Goal: Task Accomplishment & Management: Complete application form

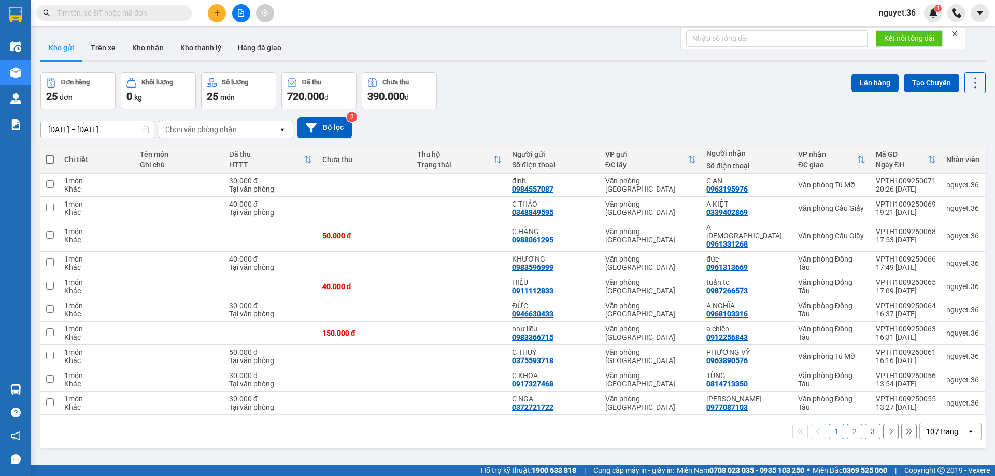
click at [218, 14] on icon "plus" at bounding box center [217, 12] width 7 height 7
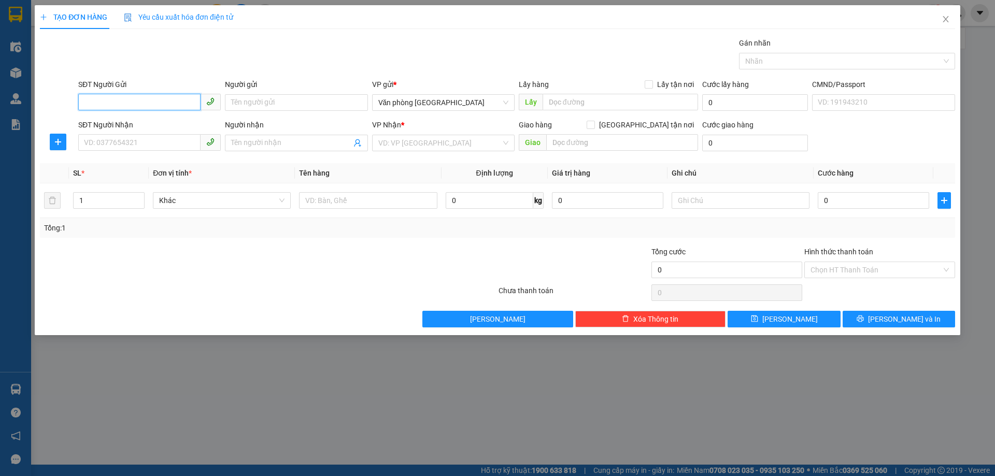
click at [163, 98] on input "SĐT Người Gửi" at bounding box center [139, 102] width 122 height 17
click at [162, 125] on div "0378754252 - C NGỌC" at bounding box center [149, 123] width 130 height 11
type input "0378754252"
type input "[PERSON_NAME]"
type input "0378754252"
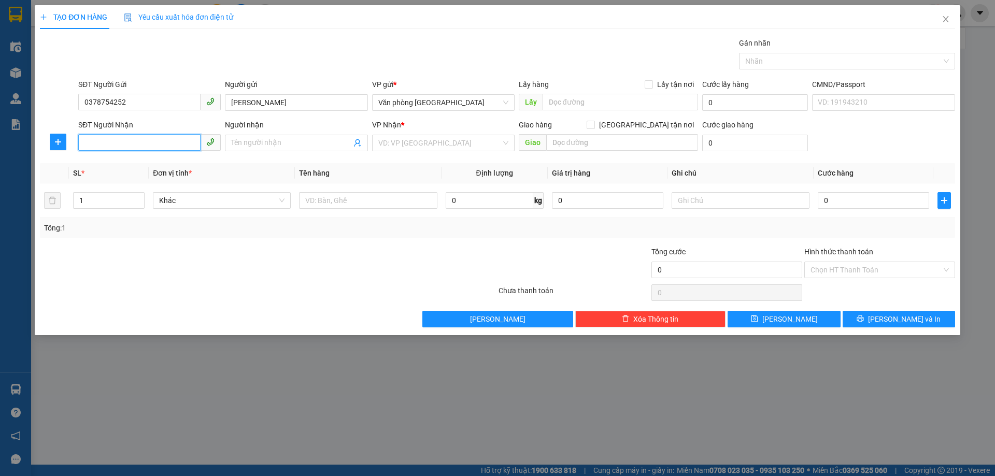
click at [160, 140] on input "SĐT Người Nhận" at bounding box center [139, 142] width 122 height 17
type input "0972513274"
click at [263, 144] on input "Người nhận" at bounding box center [291, 142] width 120 height 11
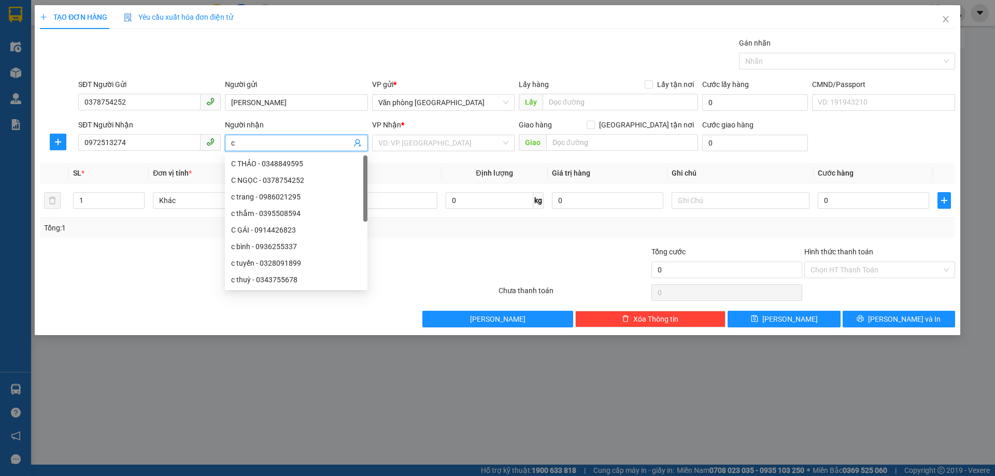
type input "c"
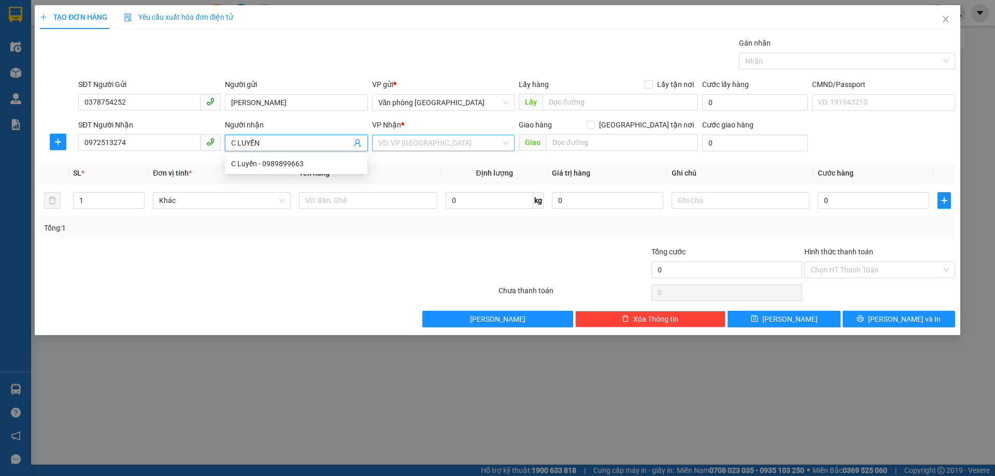
type input "C LUYẾN"
click at [425, 144] on input "search" at bounding box center [439, 143] width 123 height 16
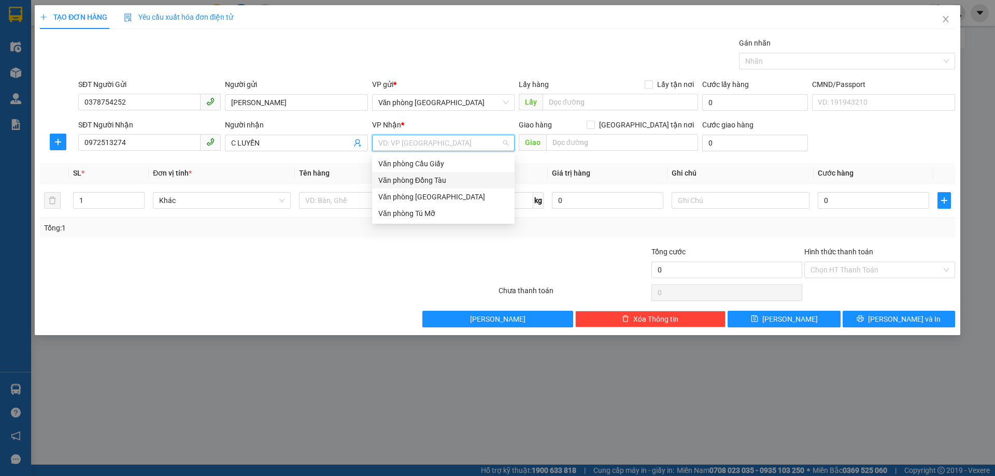
drag, startPoint x: 434, startPoint y: 183, endPoint x: 577, endPoint y: 177, distance: 143.2
click at [434, 181] on div "Văn phòng Đồng Tàu" at bounding box center [443, 180] width 130 height 11
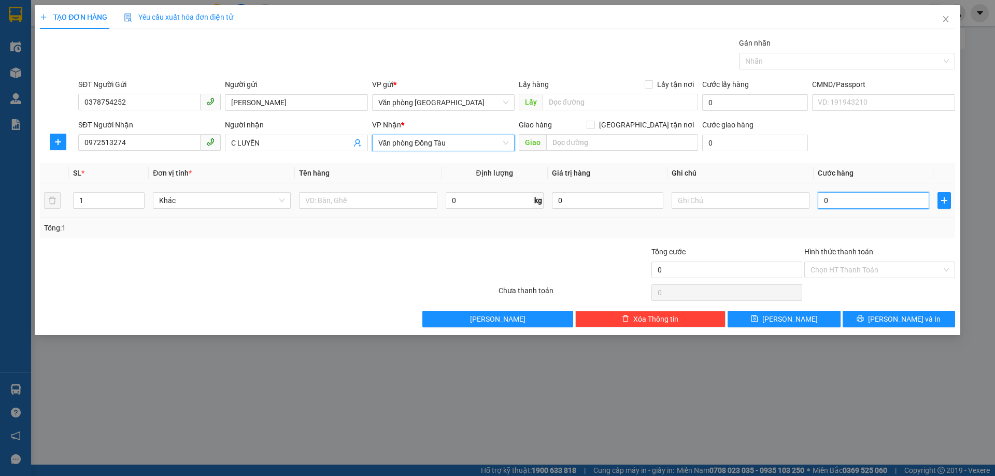
click at [844, 197] on input "0" at bounding box center [873, 200] width 111 height 17
type input "3"
type input "30"
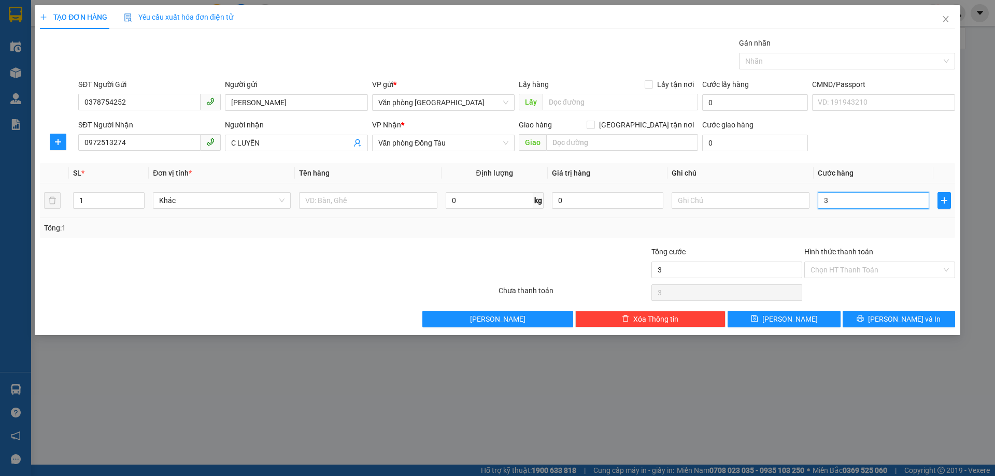
type input "30"
type input "300"
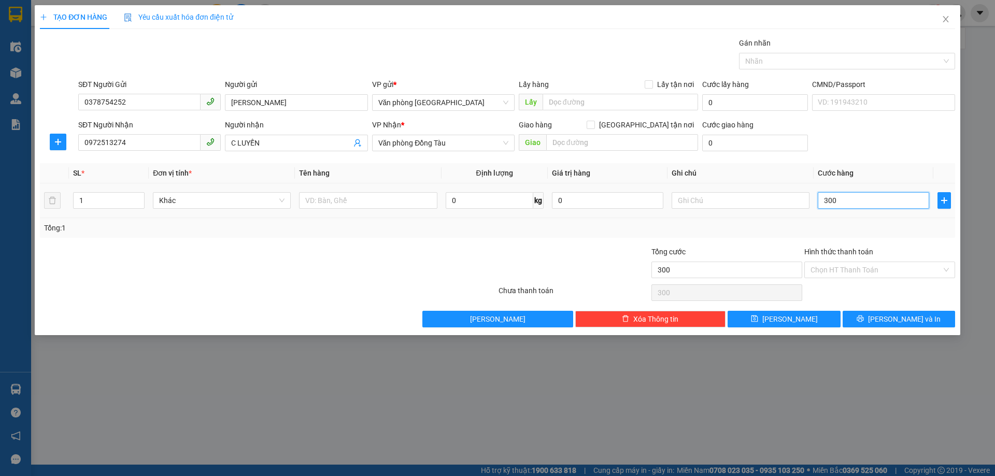
type input "3.000"
type input "30.000"
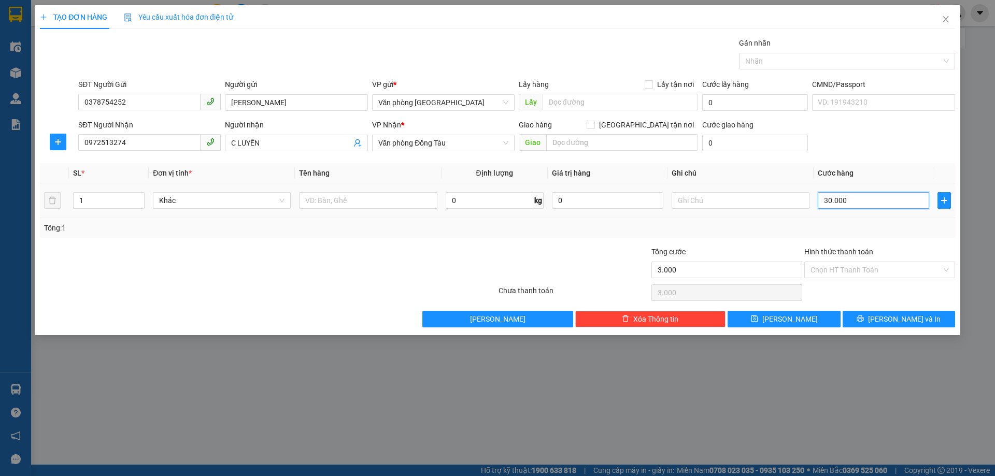
type input "30.000"
click at [588, 143] on input "text" at bounding box center [622, 142] width 152 height 17
type input "54C TRẦN HƯNG ĐẠO"
click at [720, 145] on input "0" at bounding box center [755, 143] width 106 height 17
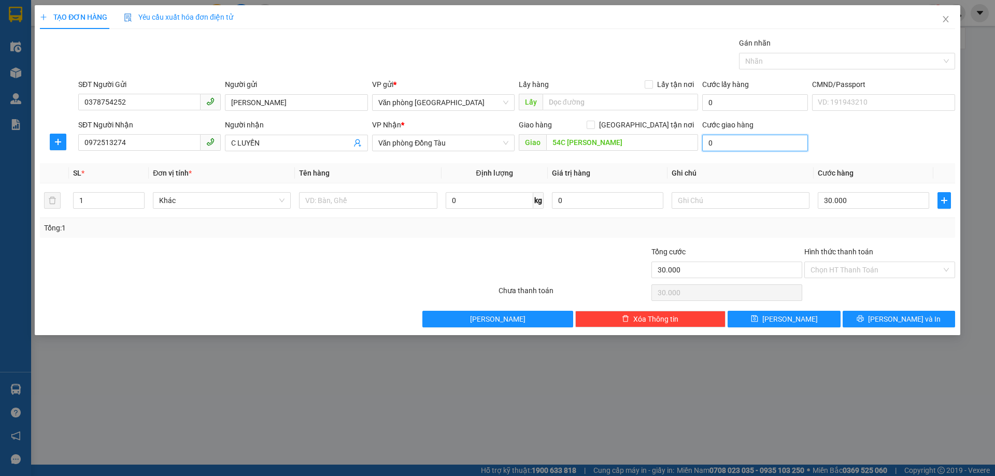
type input "5"
type input "30.005"
type input "50"
type input "30.050"
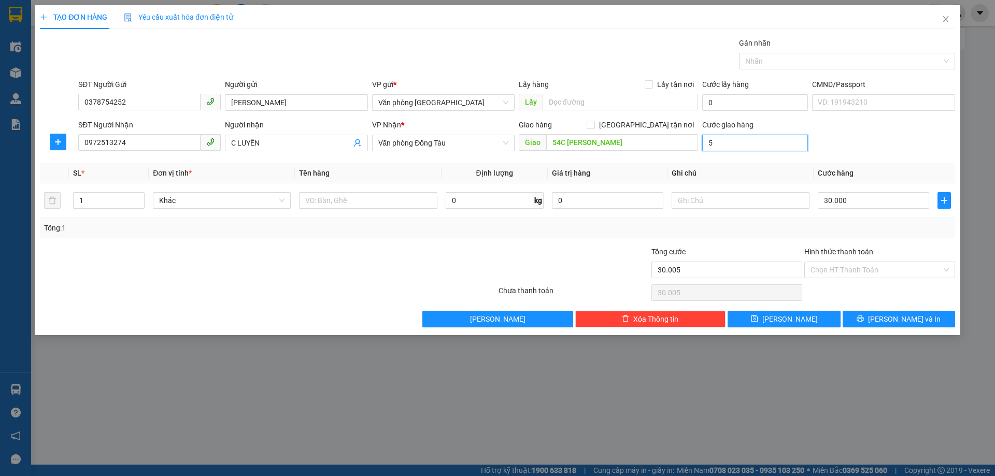
type input "30.050"
type input "500"
type input "30.500"
type input "5.000"
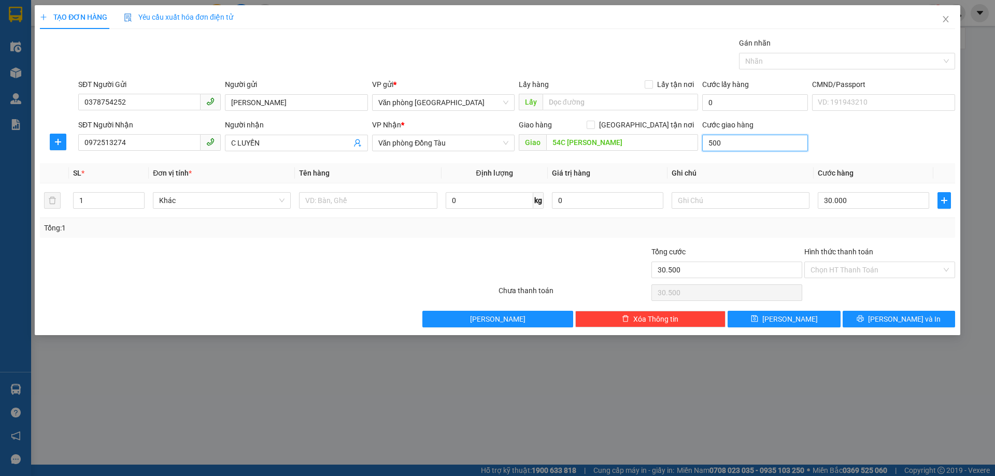
type input "35.000"
type input "50.000"
type input "80.000"
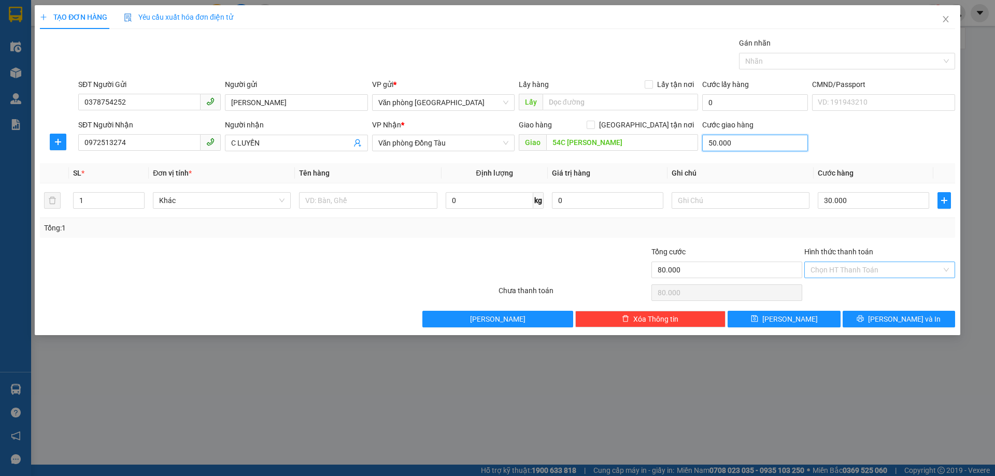
type input "50.000"
click at [845, 265] on input "Hình thức thanh toán" at bounding box center [876, 270] width 131 height 16
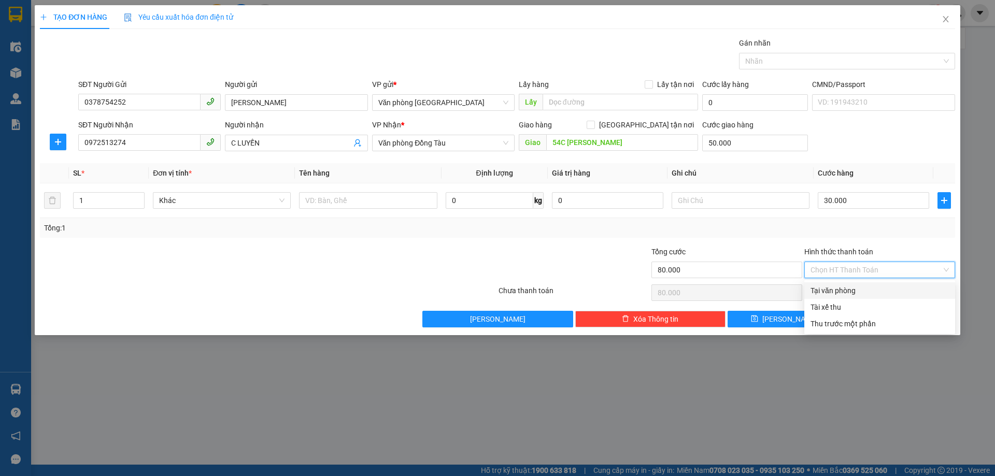
click at [859, 289] on div "Tại văn phòng" at bounding box center [880, 290] width 138 height 11
type input "0"
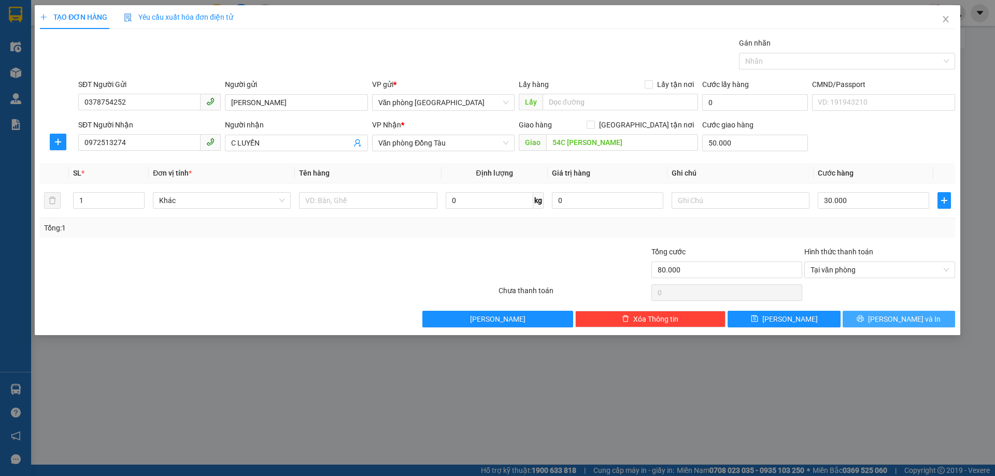
click at [887, 316] on button "Lưu và In" at bounding box center [899, 319] width 112 height 17
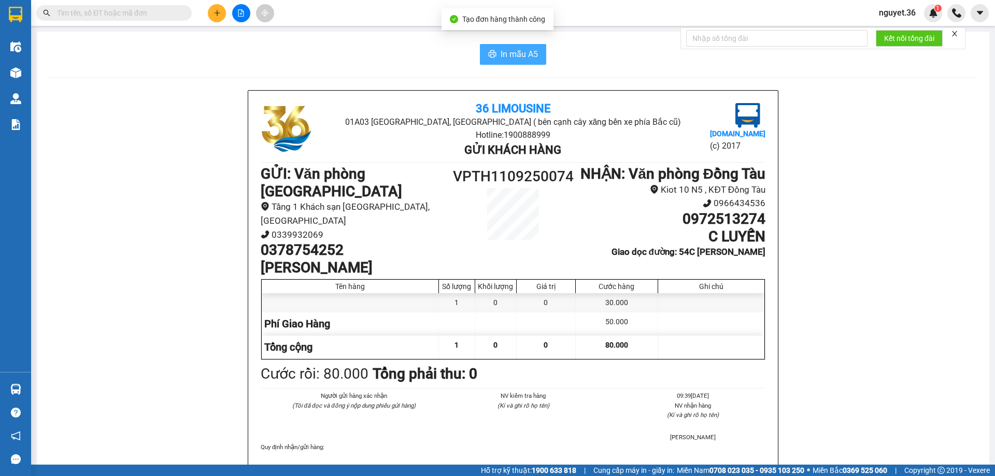
click at [516, 52] on span "In mẫu A5" at bounding box center [519, 54] width 37 height 13
click at [218, 12] on icon "plus" at bounding box center [217, 12] width 7 height 7
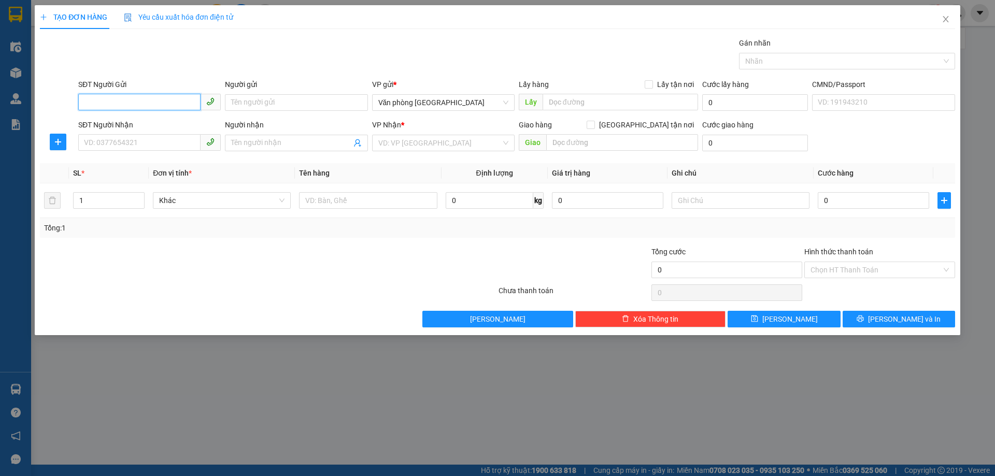
click at [174, 102] on input "SĐT Người Gửi" at bounding box center [139, 102] width 122 height 17
click at [152, 100] on input "SĐT Người Gửi" at bounding box center [139, 102] width 122 height 17
click at [136, 139] on div "0936255997 - C BÌNH" at bounding box center [149, 139] width 130 height 11
type input "0936255997"
type input "C BÌNH"
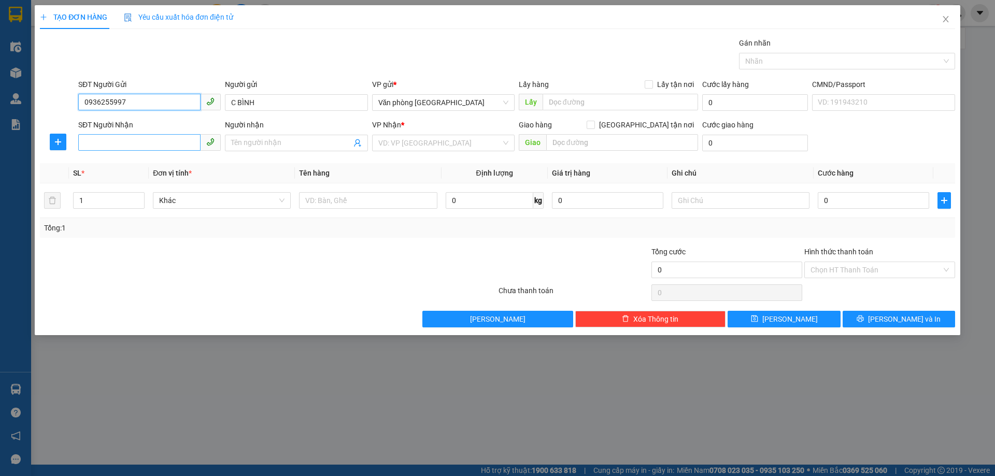
type input "0936255997"
click at [123, 138] on input "SĐT Người Nhận" at bounding box center [139, 142] width 122 height 17
click at [123, 182] on div "0932459055 - ĐẠT" at bounding box center [149, 180] width 130 height 11
type input "0932459055"
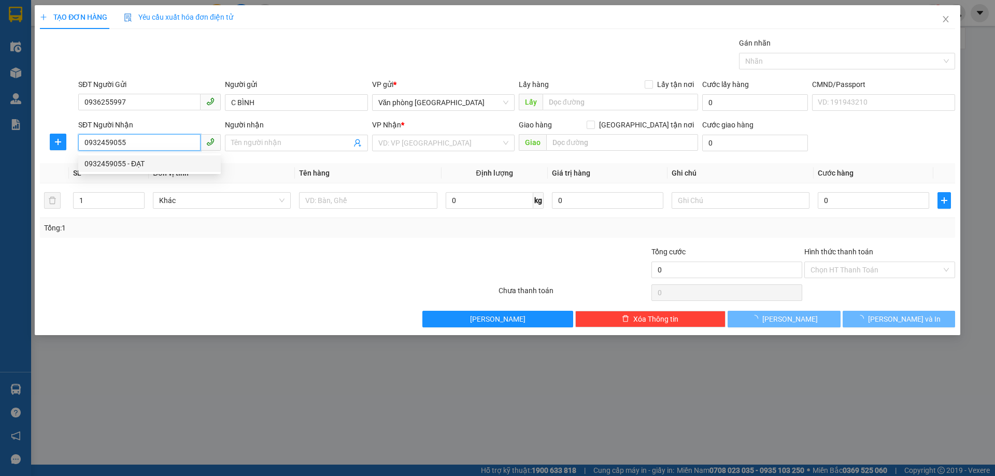
type input "ĐẠT"
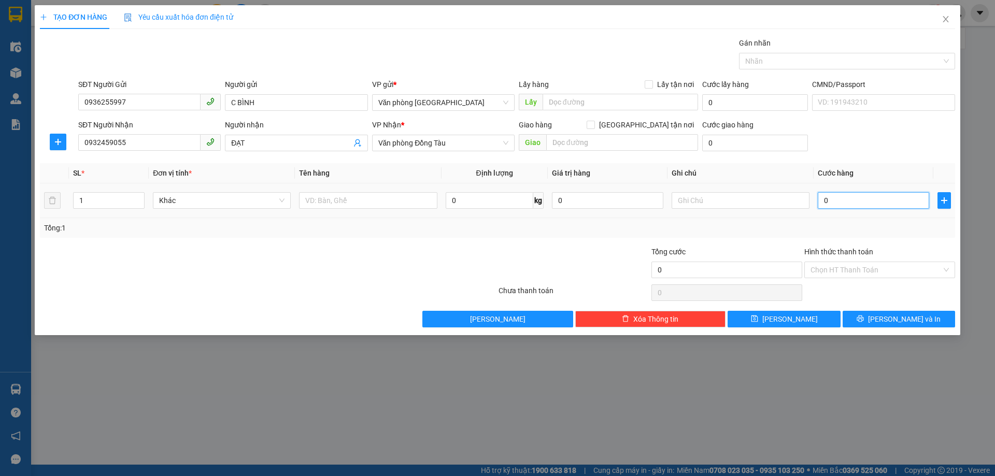
click at [862, 199] on input "0" at bounding box center [873, 200] width 111 height 17
type input "3"
type input "30"
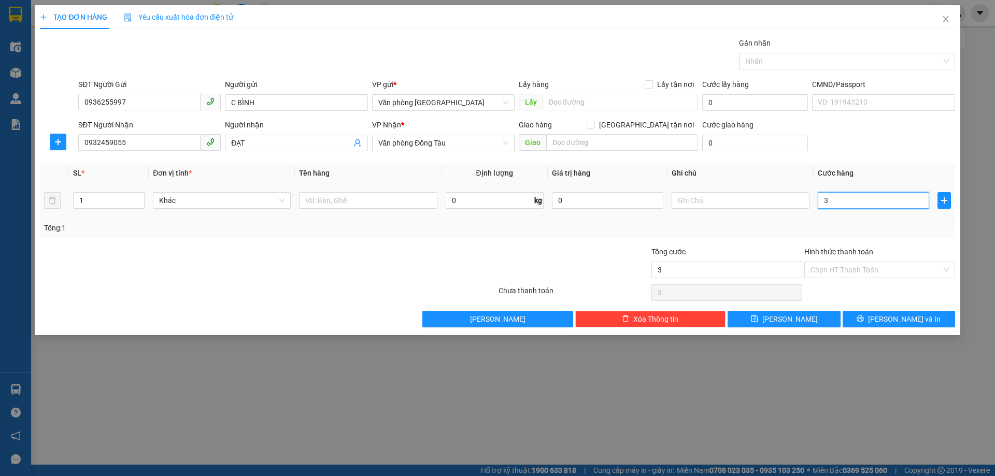
type input "30"
type input "300"
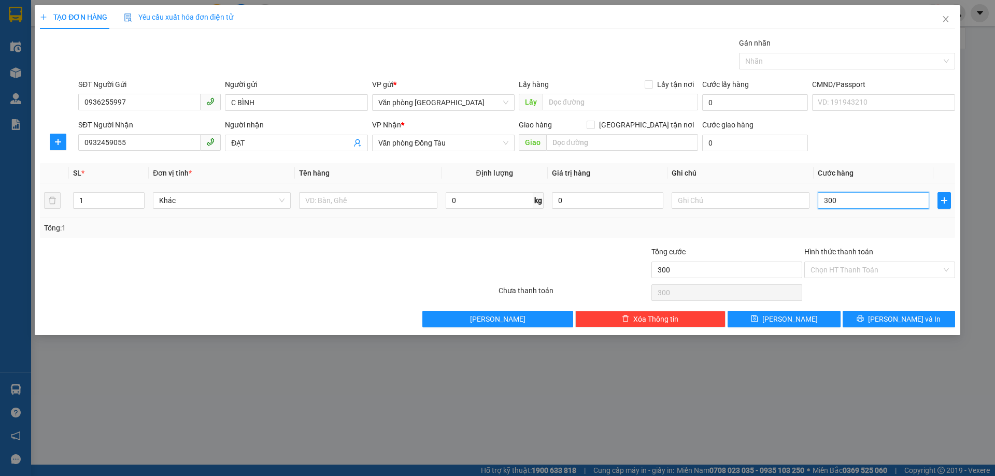
type input "3.000"
type input "30.000"
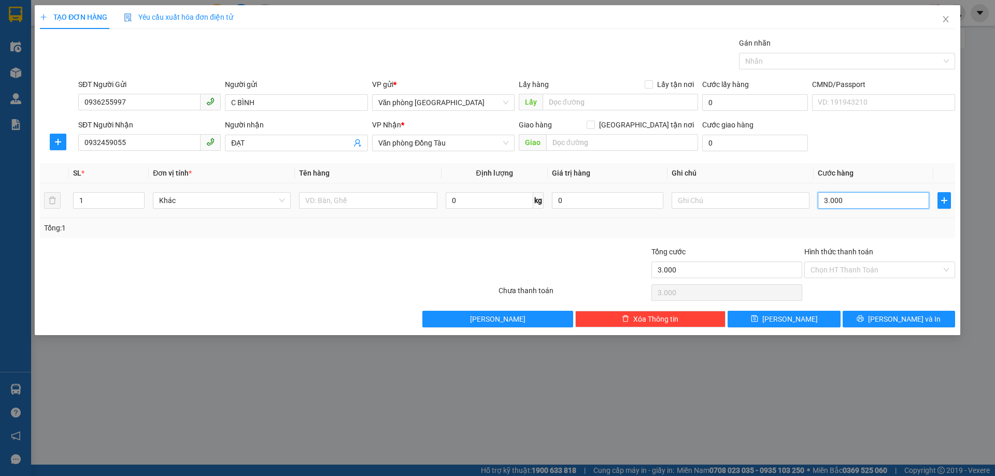
type input "30.000"
click at [865, 269] on input "Hình thức thanh toán" at bounding box center [876, 270] width 131 height 16
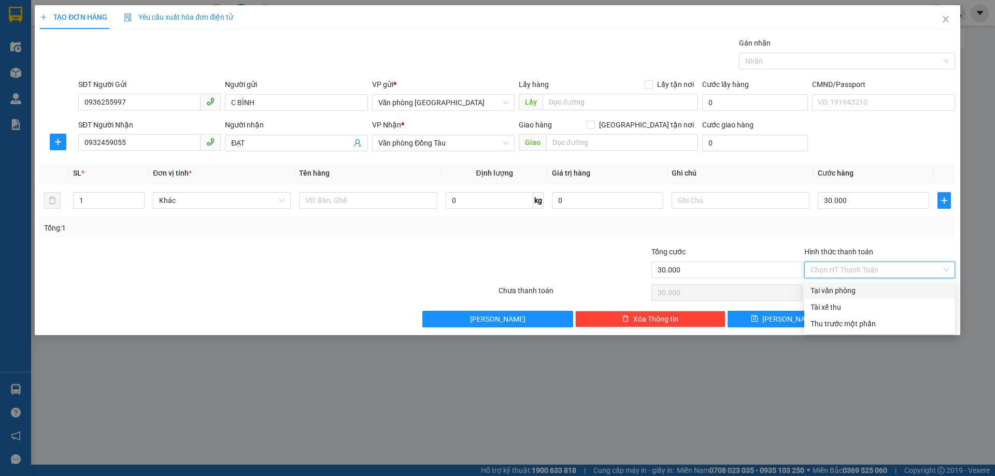
click at [845, 291] on div "Tại văn phòng" at bounding box center [880, 290] width 138 height 11
type input "0"
click at [876, 319] on button "Lưu và In" at bounding box center [899, 319] width 112 height 17
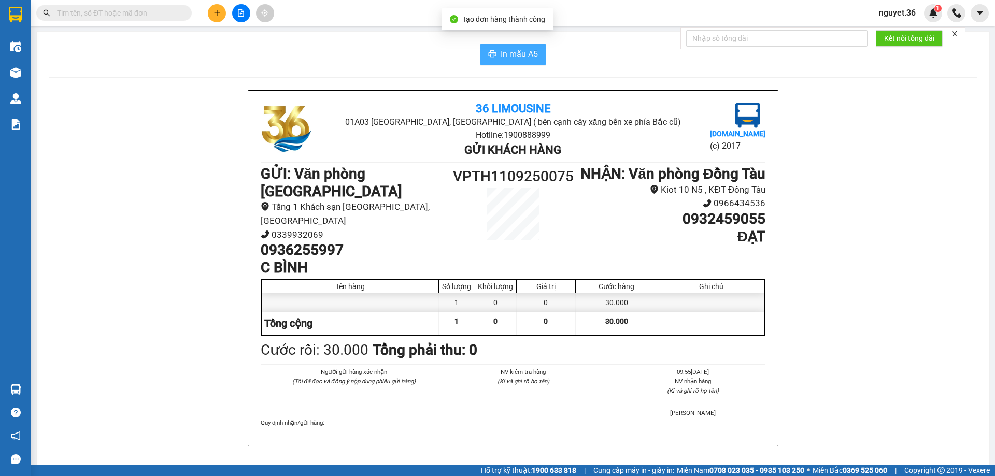
click at [496, 53] on button "In mẫu A5" at bounding box center [513, 54] width 66 height 21
